Goal: Information Seeking & Learning: Learn about a topic

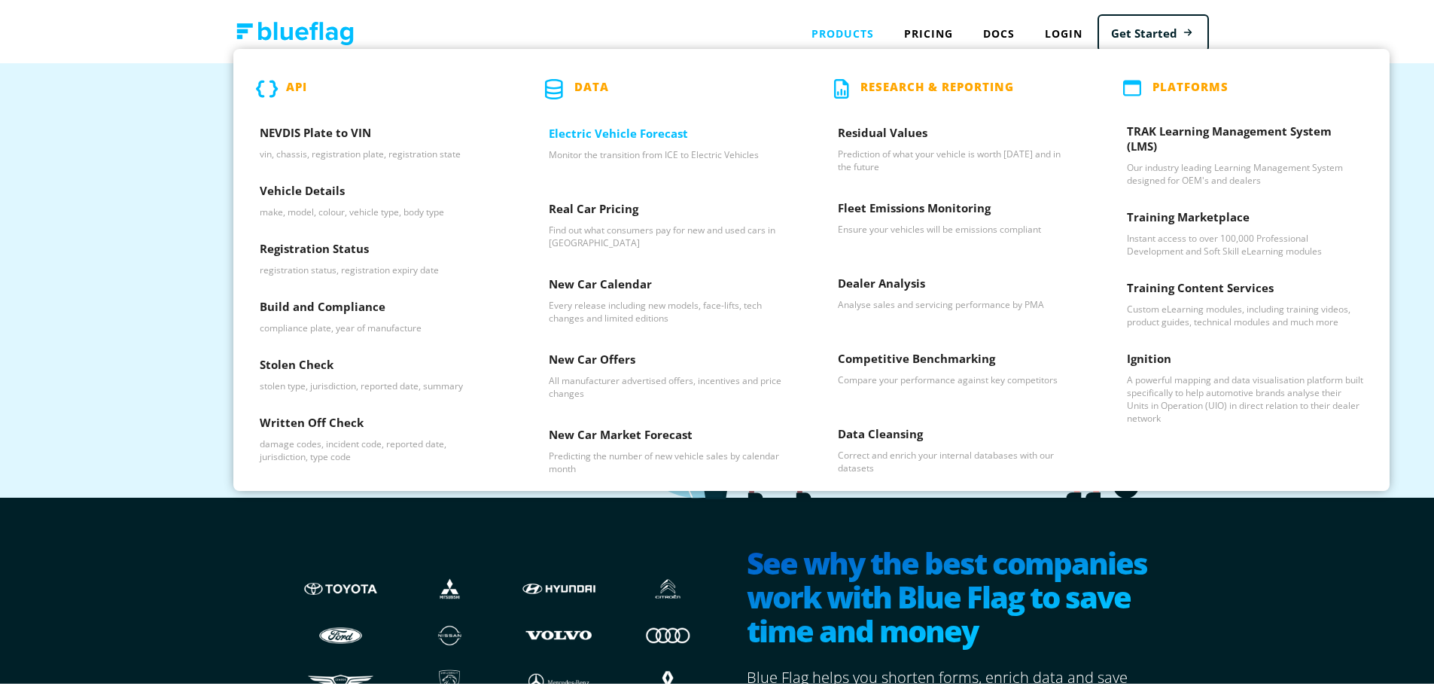
click at [621, 123] on h3 "Electric Vehicle Forecast" at bounding box center [667, 134] width 236 height 23
click at [579, 79] on p "Data" at bounding box center [591, 86] width 35 height 20
click at [580, 86] on p "Data" at bounding box center [591, 86] width 35 height 20
click at [581, 86] on p "Data" at bounding box center [591, 86] width 35 height 20
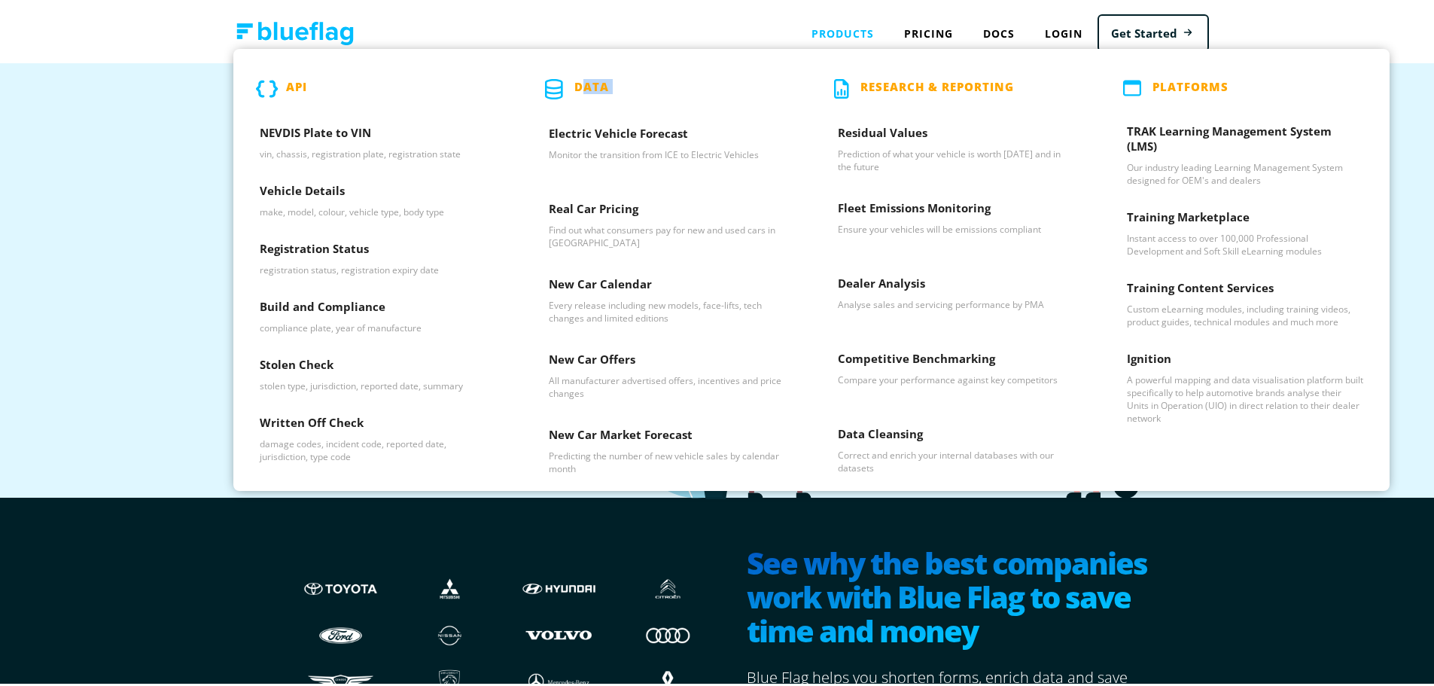
click at [581, 87] on p "Data" at bounding box center [591, 86] width 35 height 20
click at [835, 35] on div "Products API NEVDIS Plate to VIN vin, chassis, registration plate, registration…" at bounding box center [842, 30] width 93 height 31
click at [580, 123] on h3 "Electric Vehicle Forecast" at bounding box center [667, 134] width 236 height 23
click at [613, 222] on p "Find out what consumers pay for new and used cars in [GEOGRAPHIC_DATA]" at bounding box center [667, 234] width 236 height 26
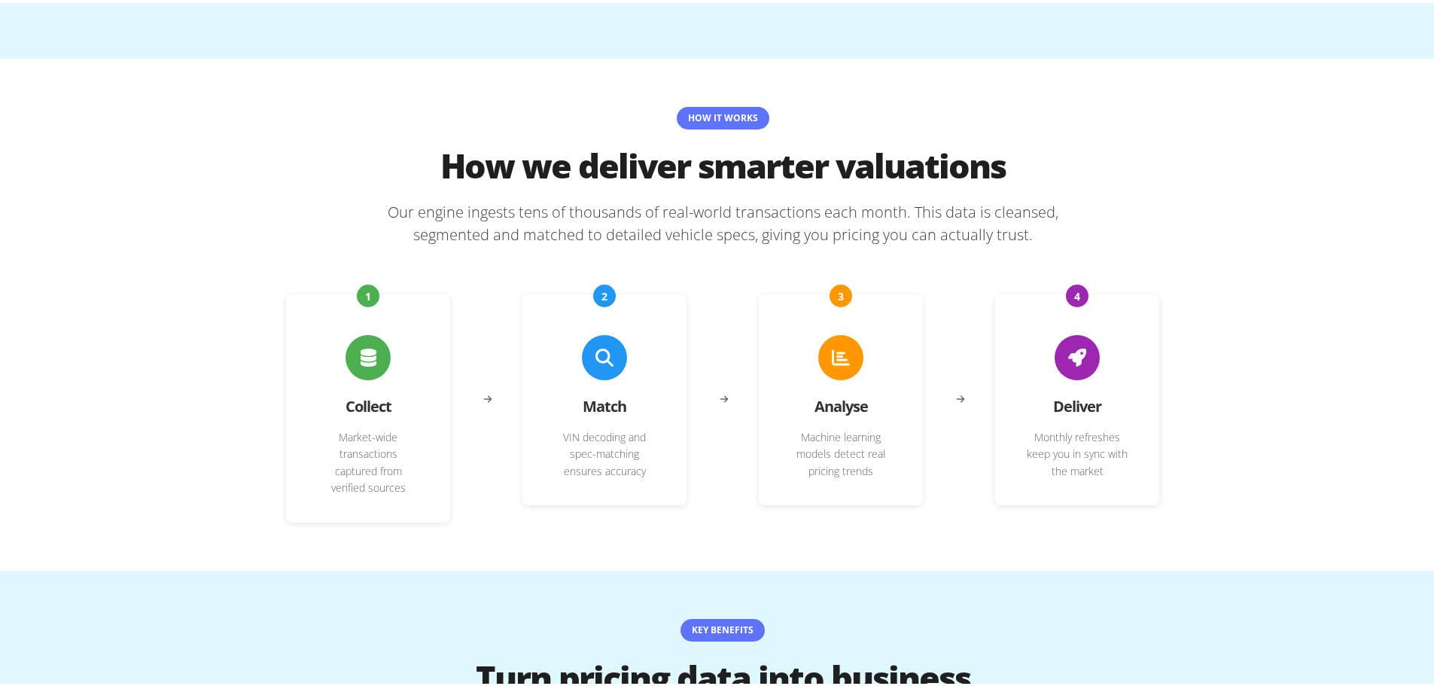
scroll to position [2258, 0]
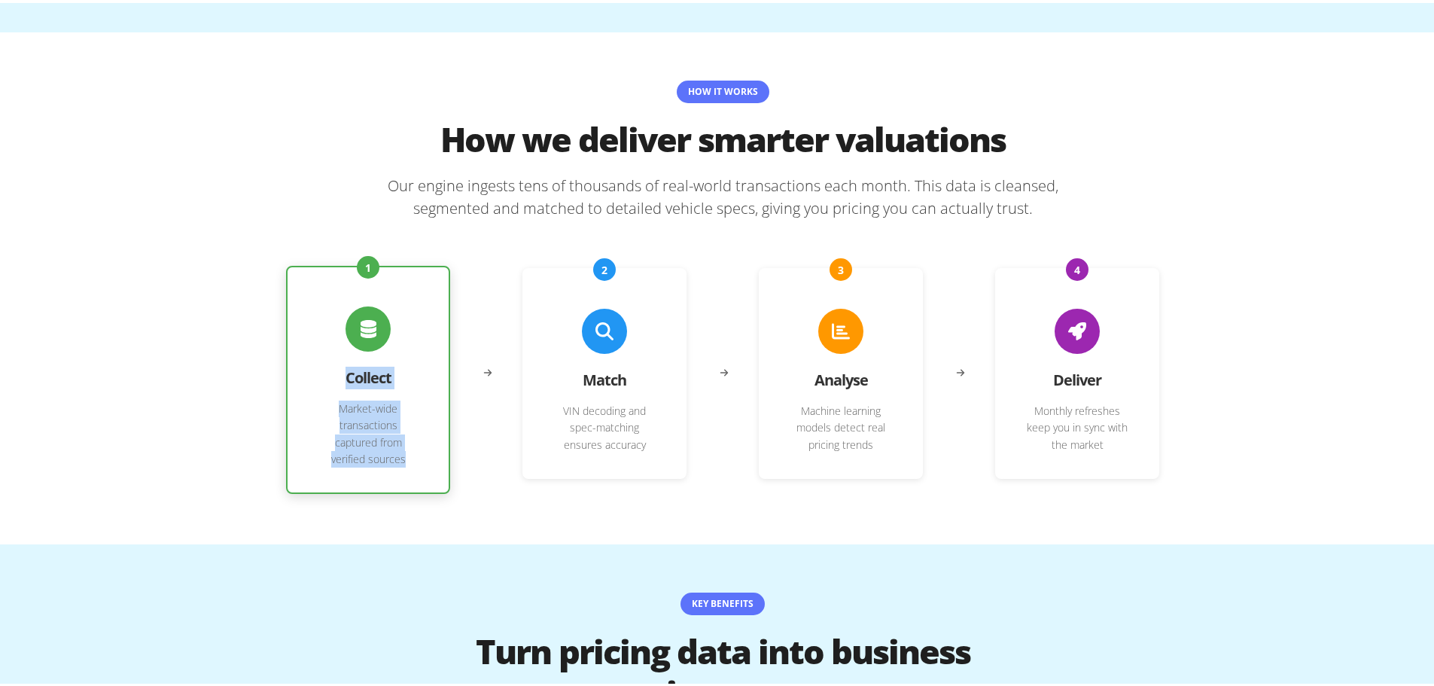
drag, startPoint x: 312, startPoint y: 359, endPoint x: 401, endPoint y: 422, distance: 109.6
click at [401, 422] on div "1 Collect Market-wide transactions captured from verified sources" at bounding box center [368, 377] width 164 height 228
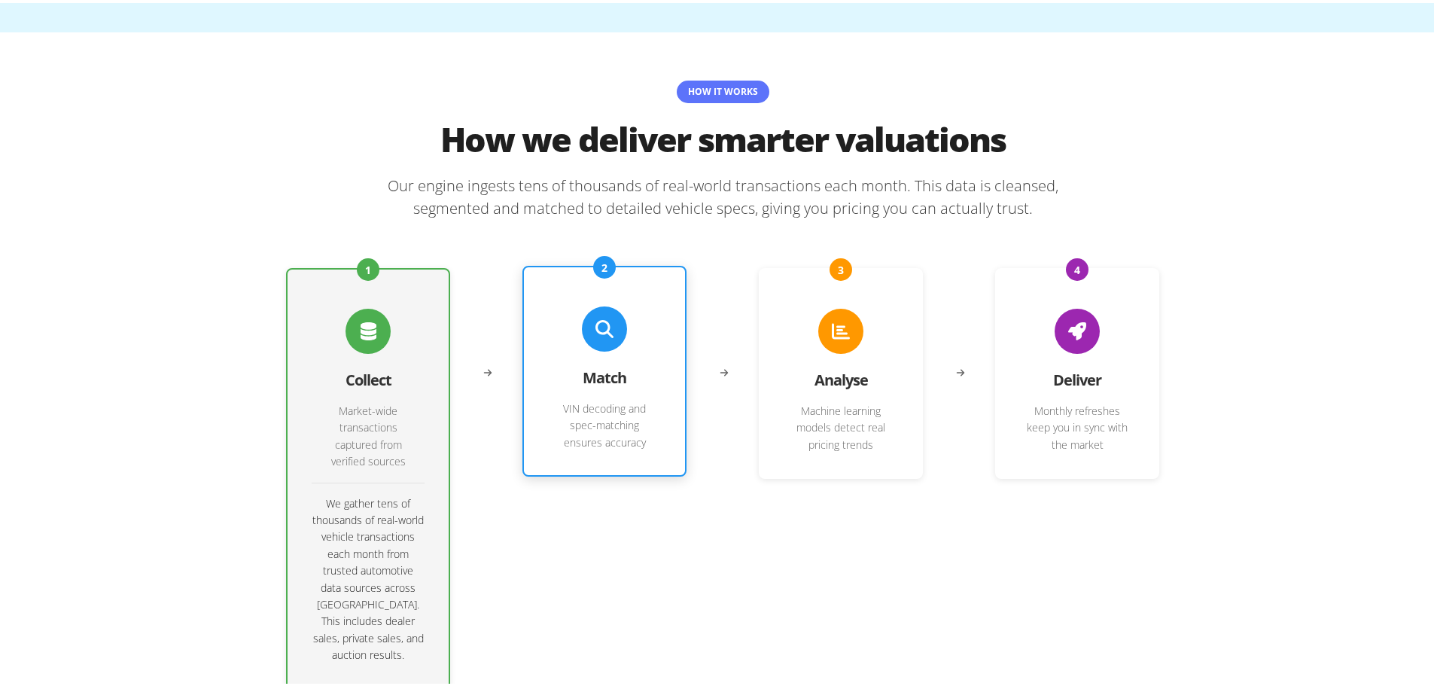
click at [668, 443] on div "2 Match VIN decoding and spec-matching ensures accuracy" at bounding box center [604, 368] width 164 height 211
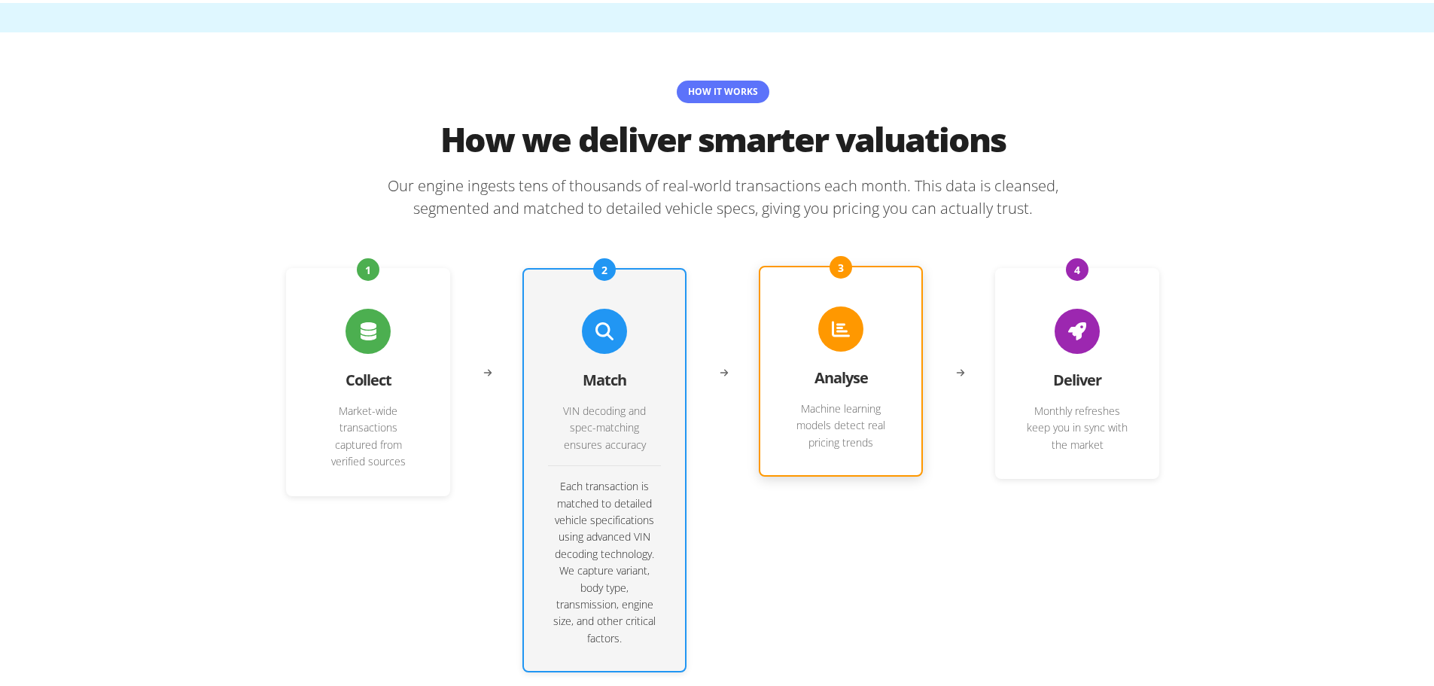
click at [853, 400] on p "Machine learning models detect real pricing trends" at bounding box center [840, 422] width 113 height 50
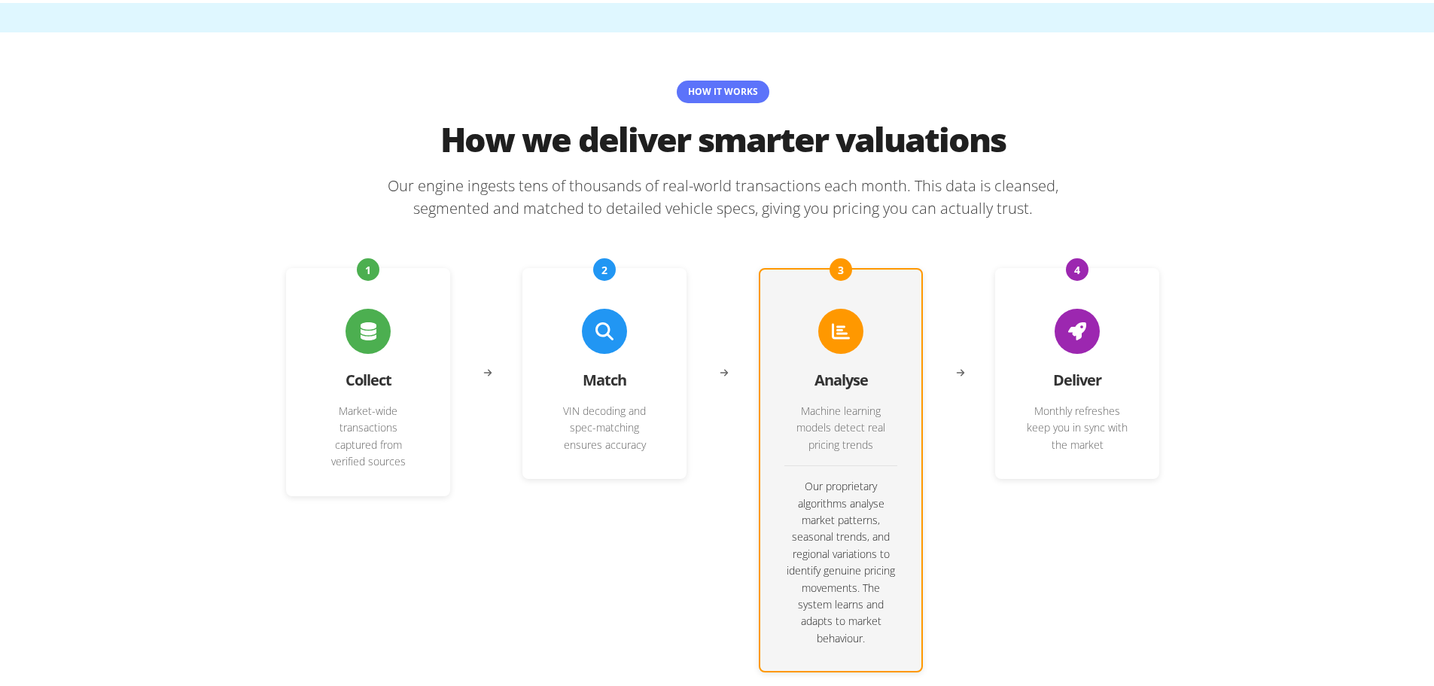
click at [980, 372] on div "1 Collect Market-wide transactions captured from verified sources 2 Match VIN d…" at bounding box center [722, 467] width 873 height 404
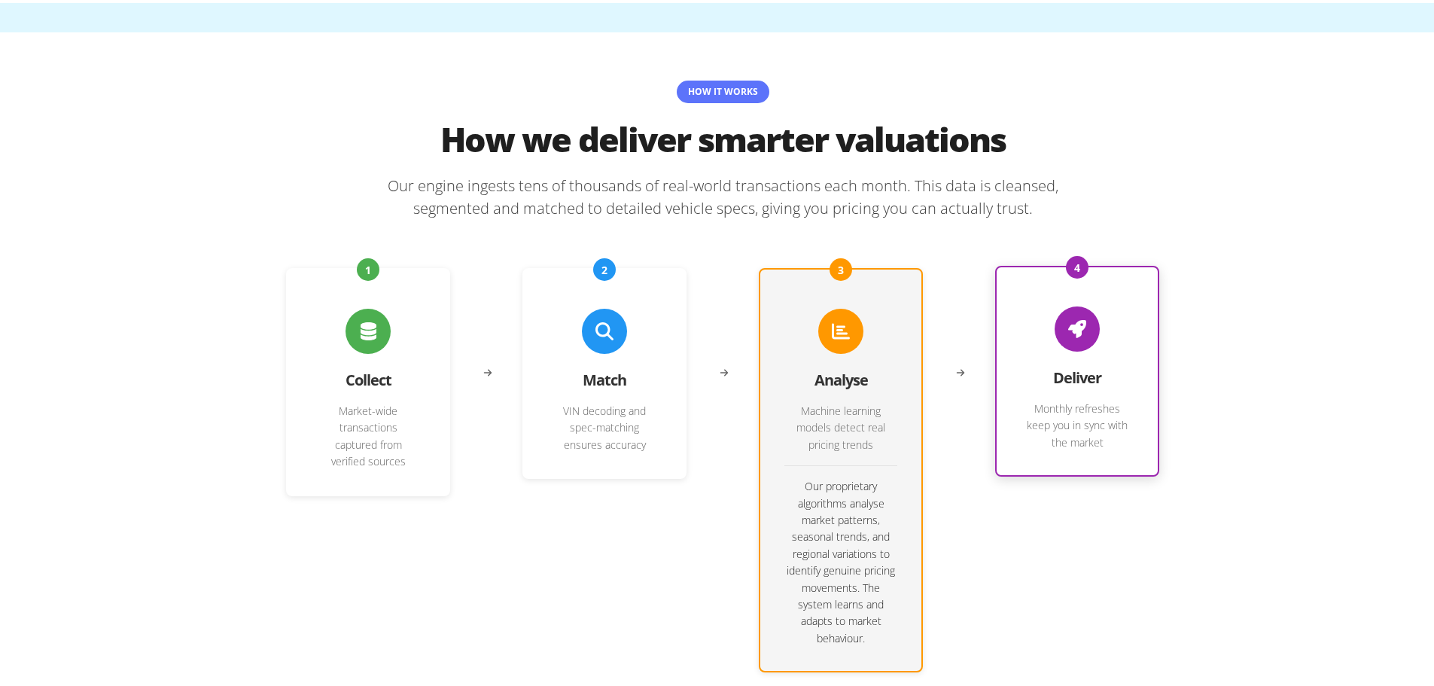
click at [1055, 371] on div "4 Deliver Monthly refreshes keep you in sync with the market" at bounding box center [1077, 368] width 164 height 211
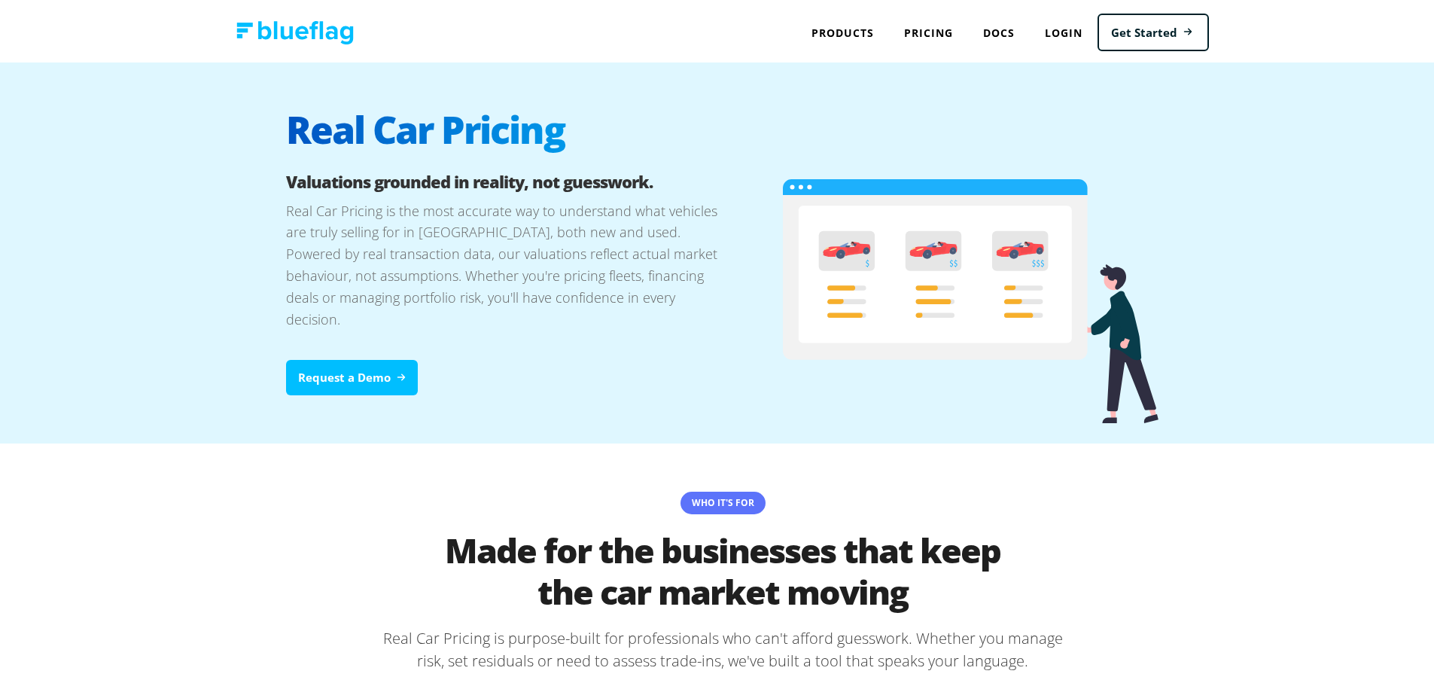
scroll to position [0, 0]
click at [918, 38] on link "Pricing" at bounding box center [928, 30] width 79 height 31
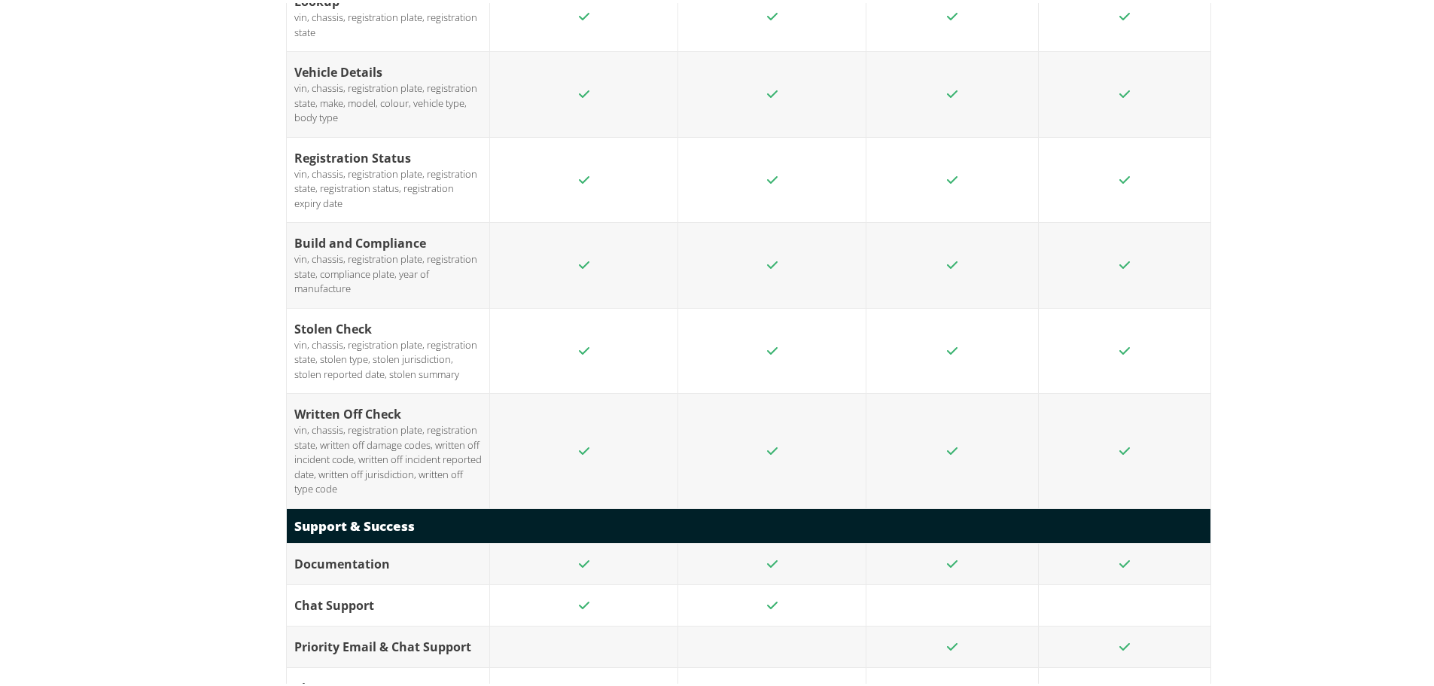
scroll to position [2483, 0]
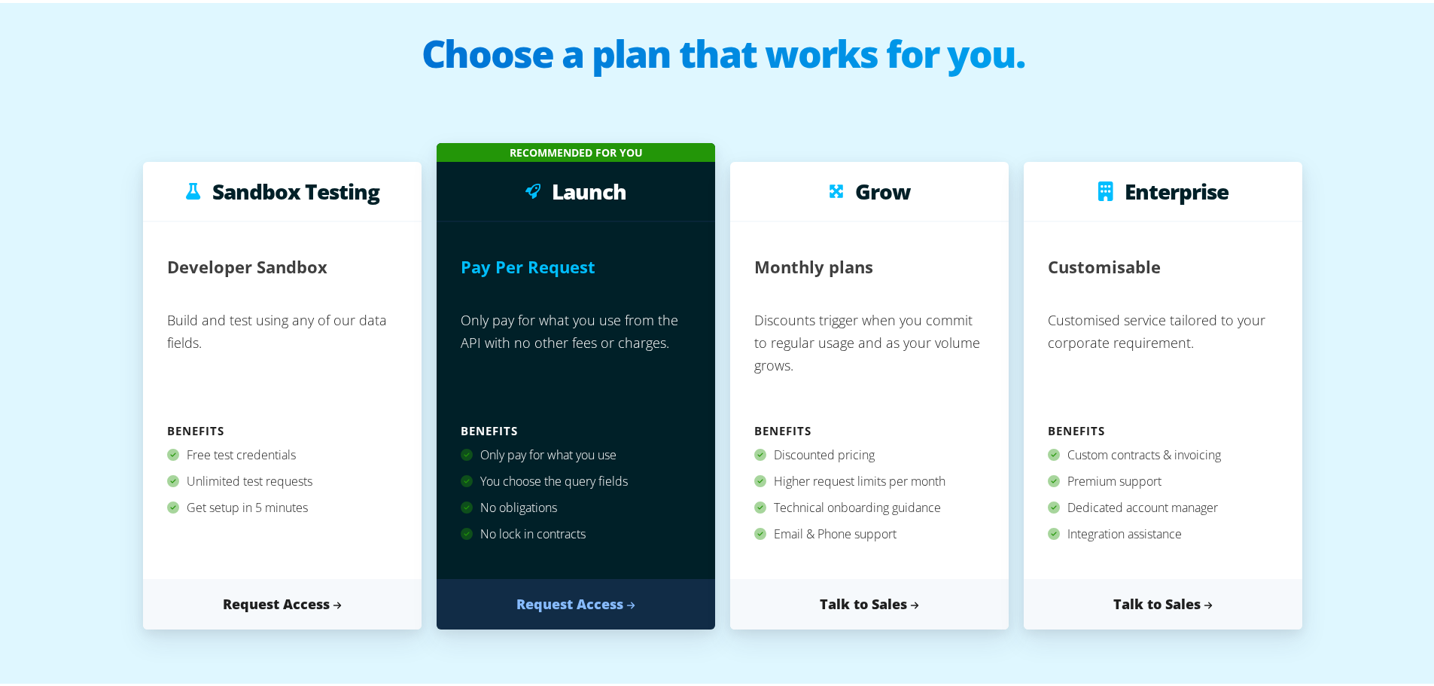
scroll to position [0, 0]
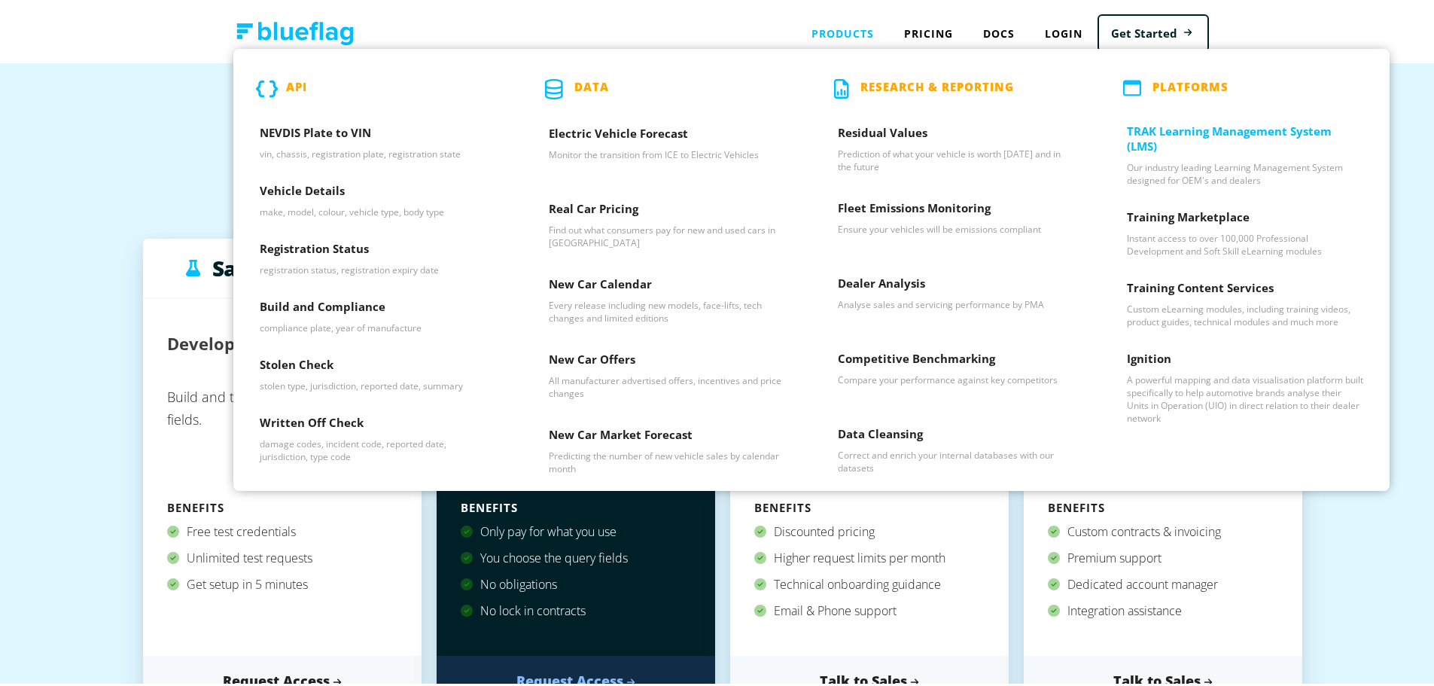
click at [1191, 142] on h3 "TRAK Learning Management System (LMS)" at bounding box center [1245, 139] width 236 height 38
